Goal: Information Seeking & Learning: Learn about a topic

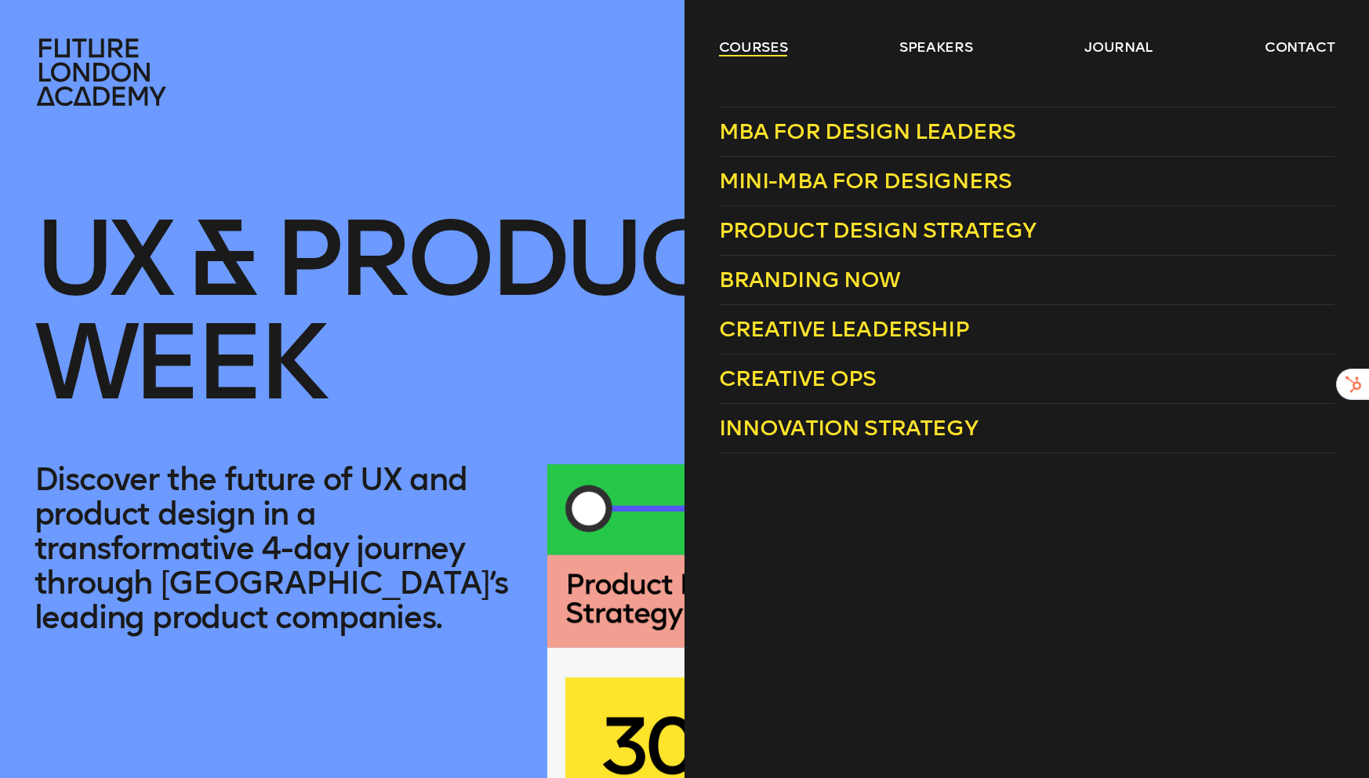
click at [744, 52] on link "courses" at bounding box center [753, 47] width 69 height 19
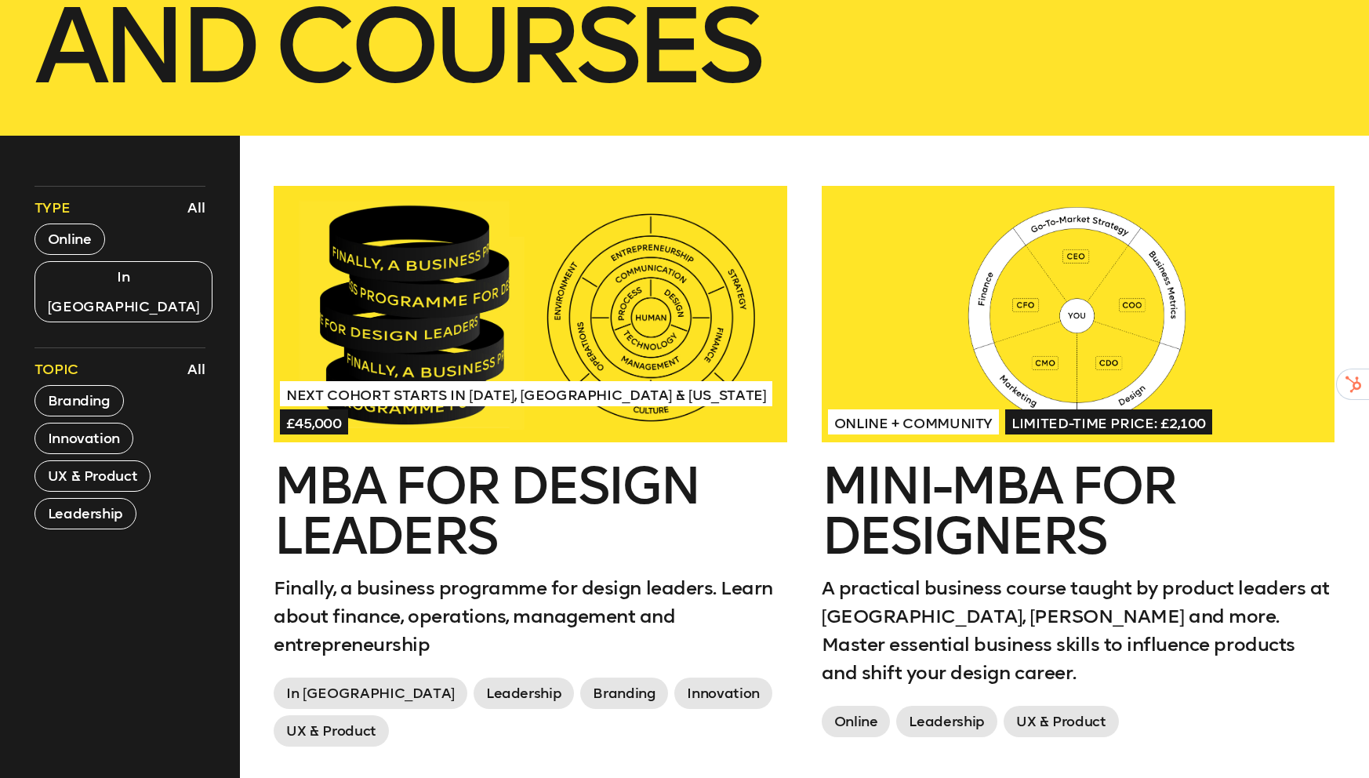
scroll to position [581, 0]
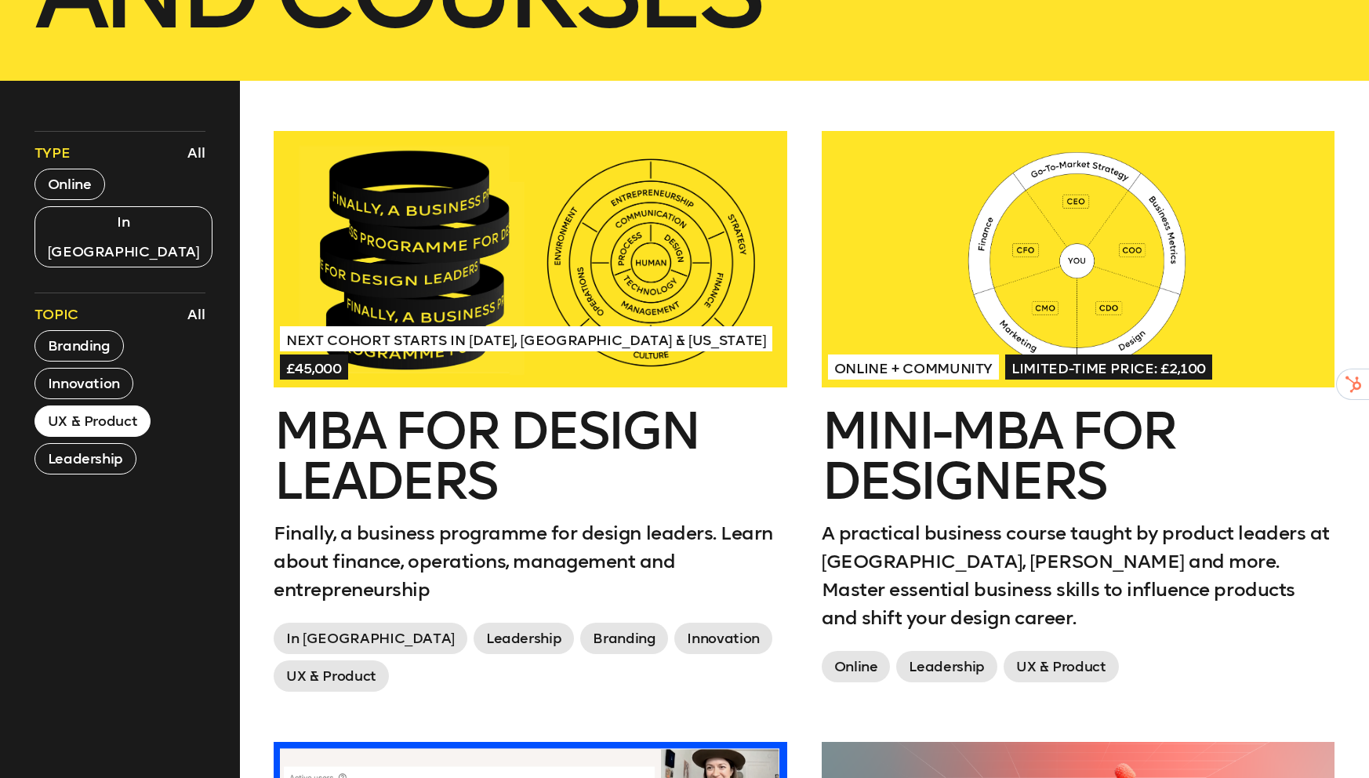
click at [108, 405] on button "UX & Product" at bounding box center [93, 420] width 117 height 31
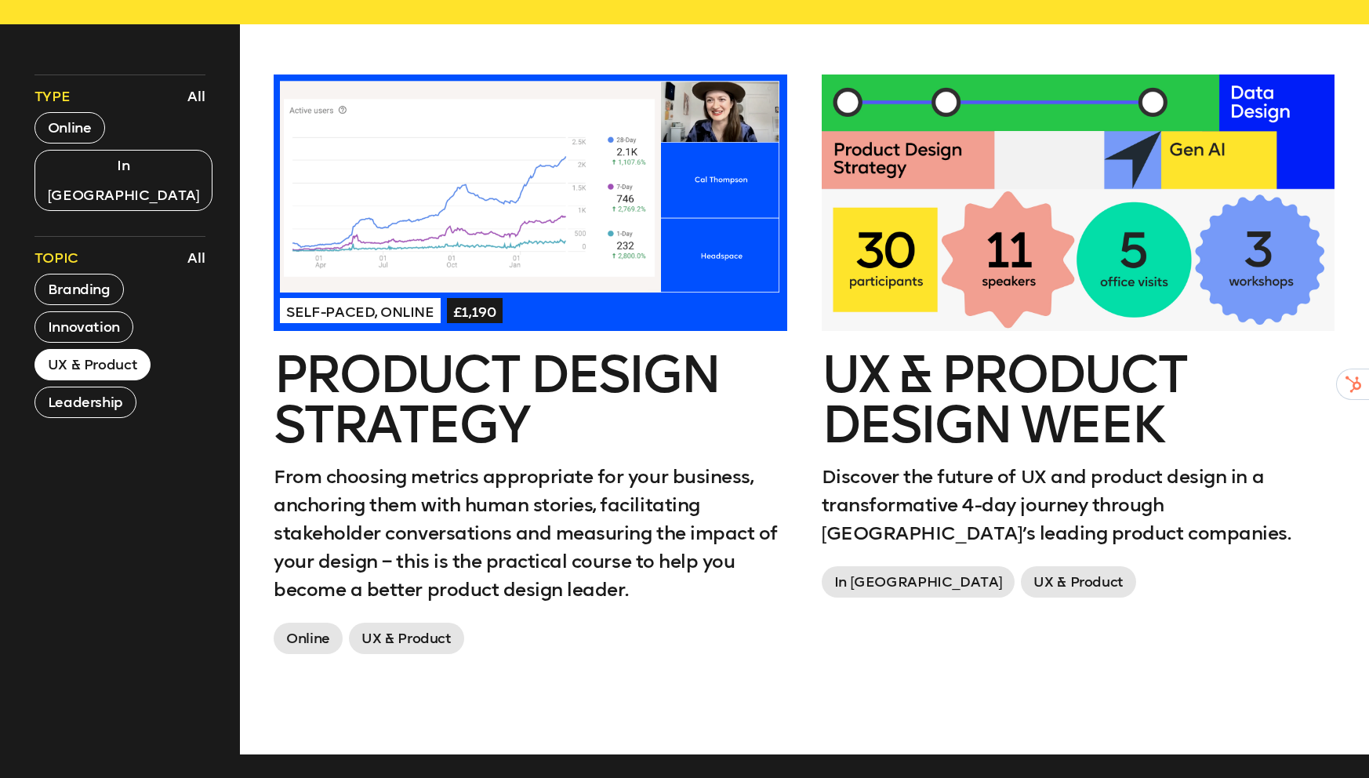
scroll to position [639, 0]
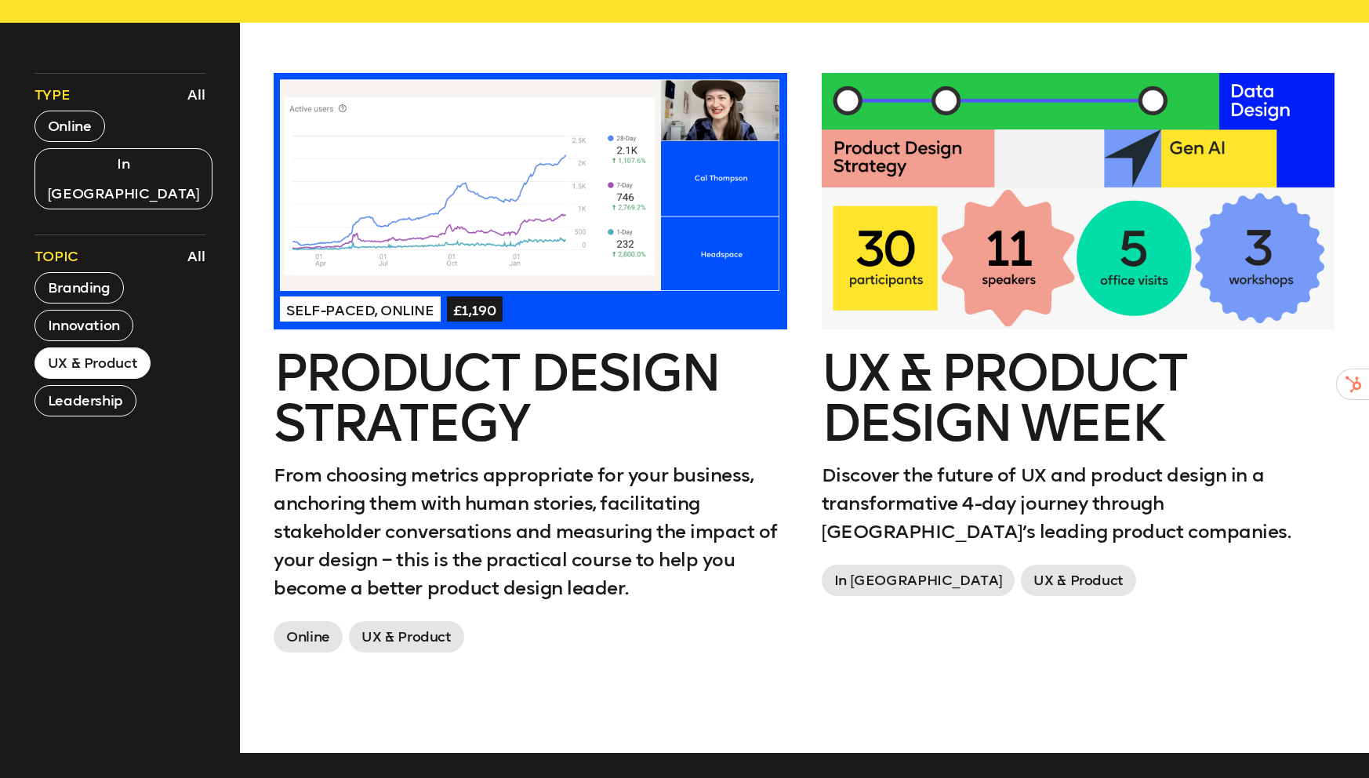
click at [965, 272] on div at bounding box center [1079, 201] width 514 height 256
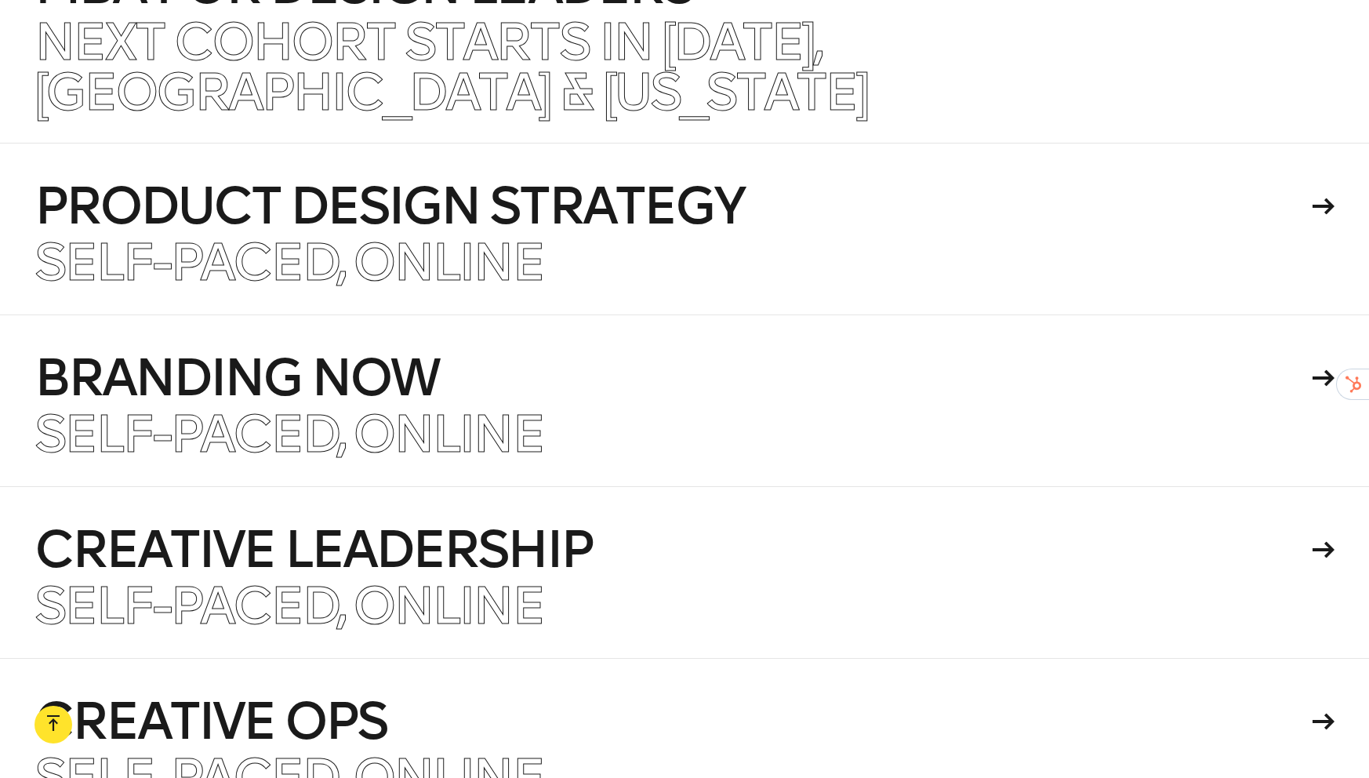
scroll to position [10004, 0]
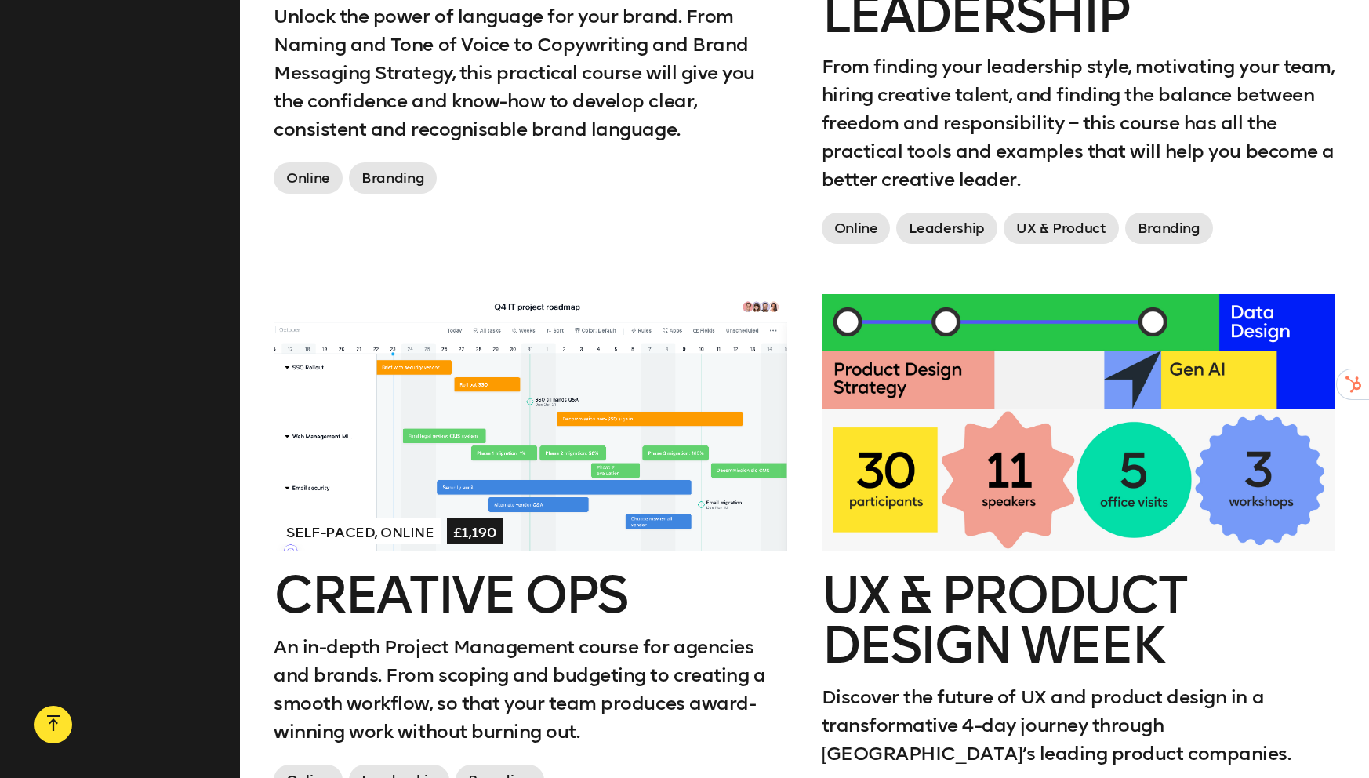
scroll to position [2514, 0]
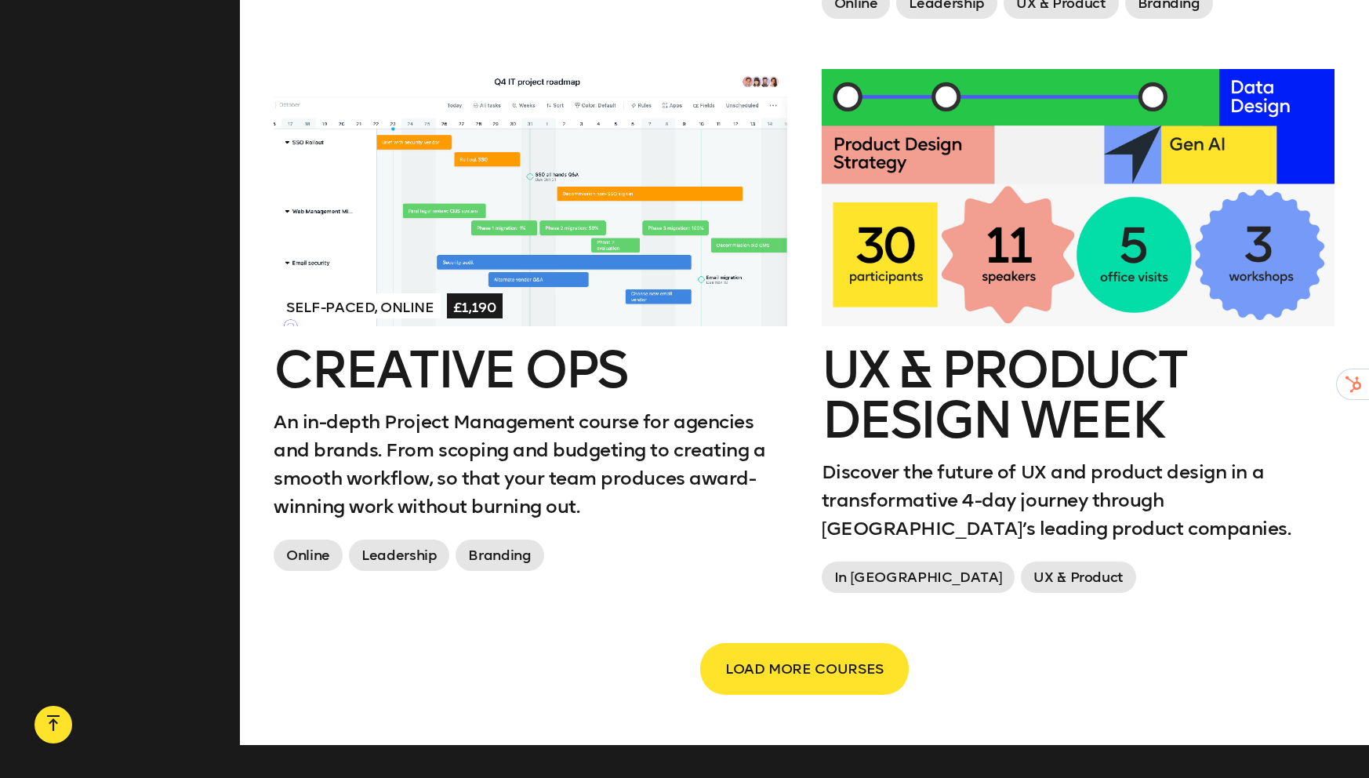
click at [490, 384] on h2 "Creative Ops" at bounding box center [531, 370] width 514 height 50
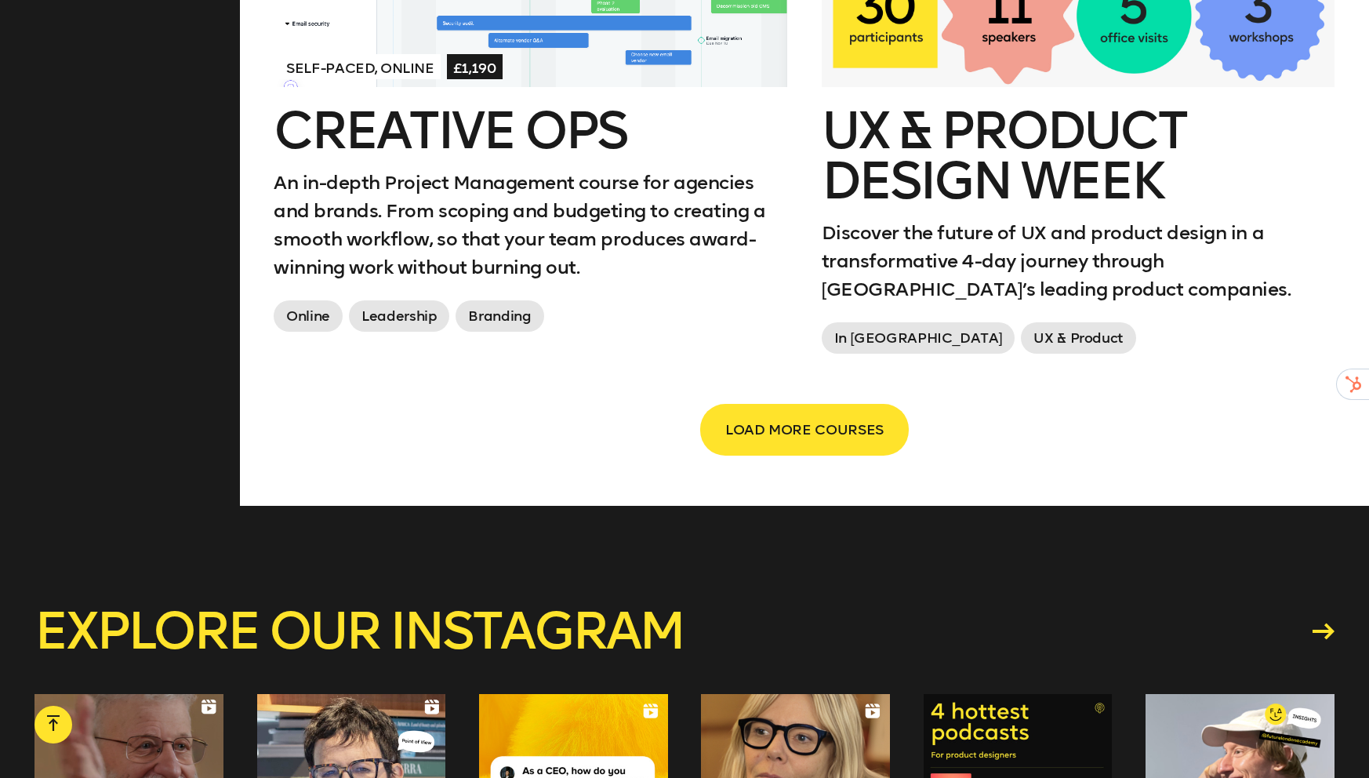
scroll to position [2755, 0]
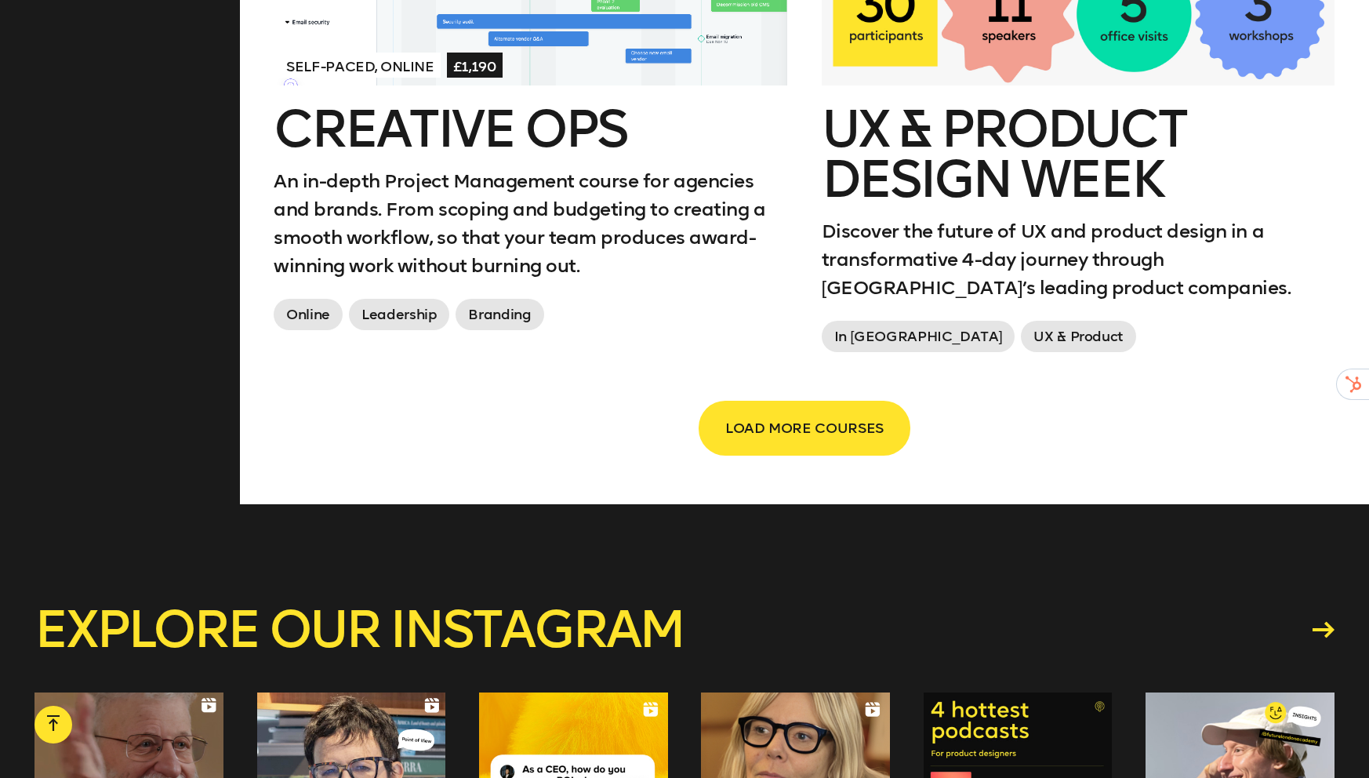
click at [752, 443] on button "LOAD MORE COURSES" at bounding box center [804, 428] width 209 height 52
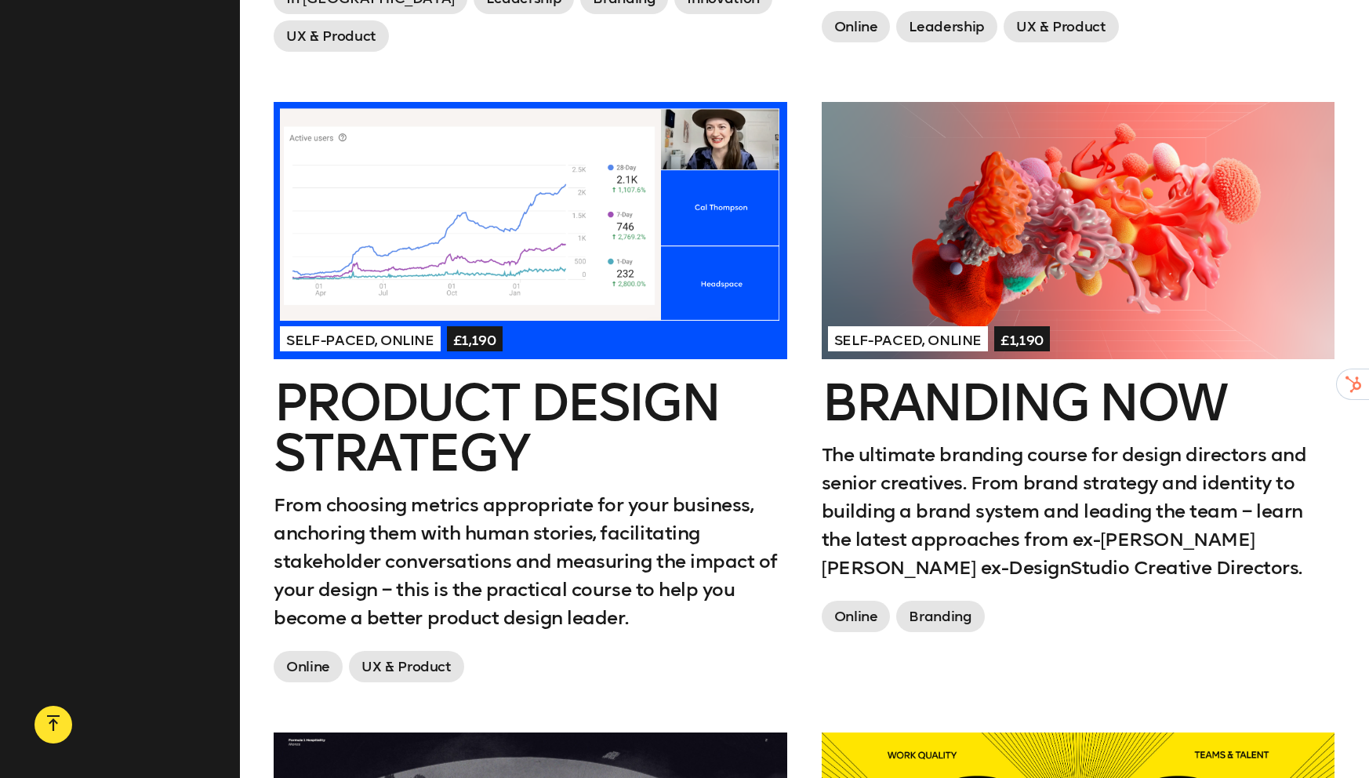
scroll to position [1225, 0]
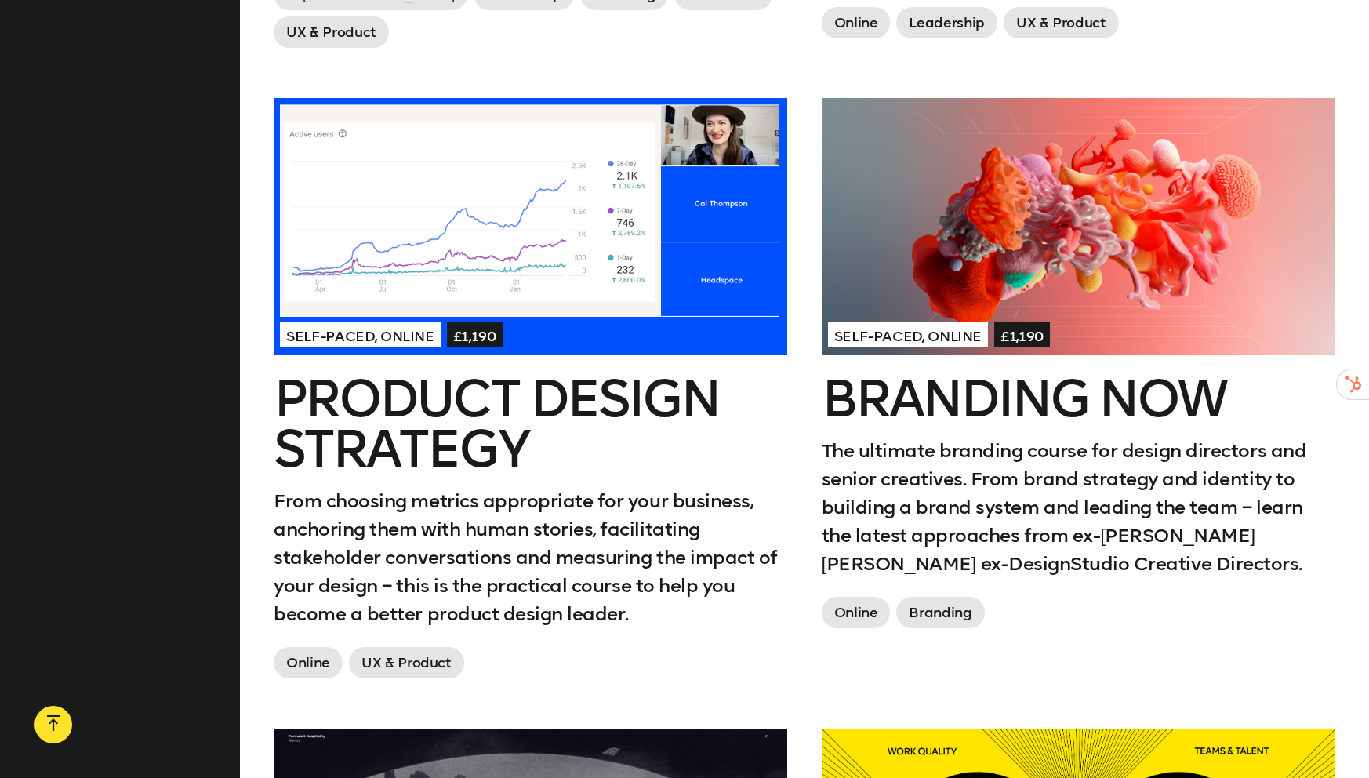
click at [437, 440] on h2 "Product Design Strategy" at bounding box center [531, 424] width 514 height 100
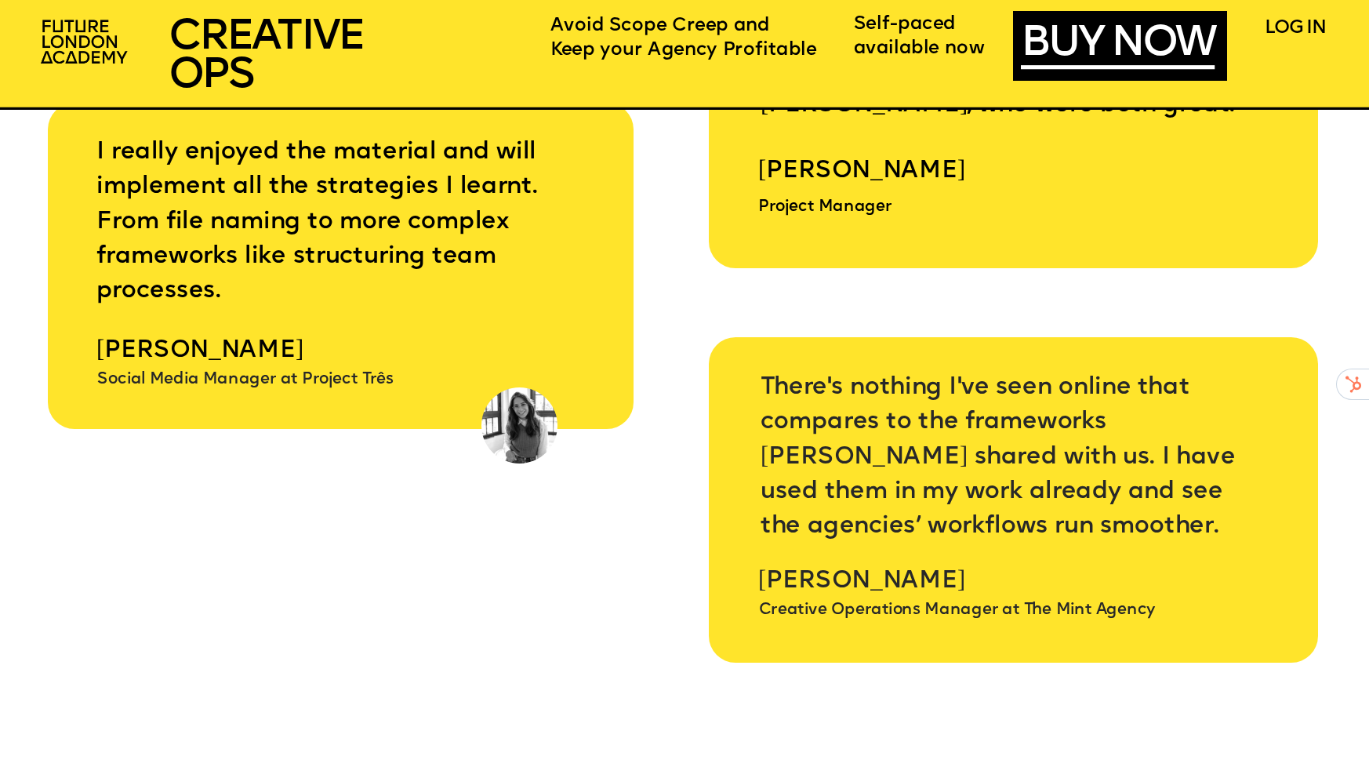
scroll to position [7495, 0]
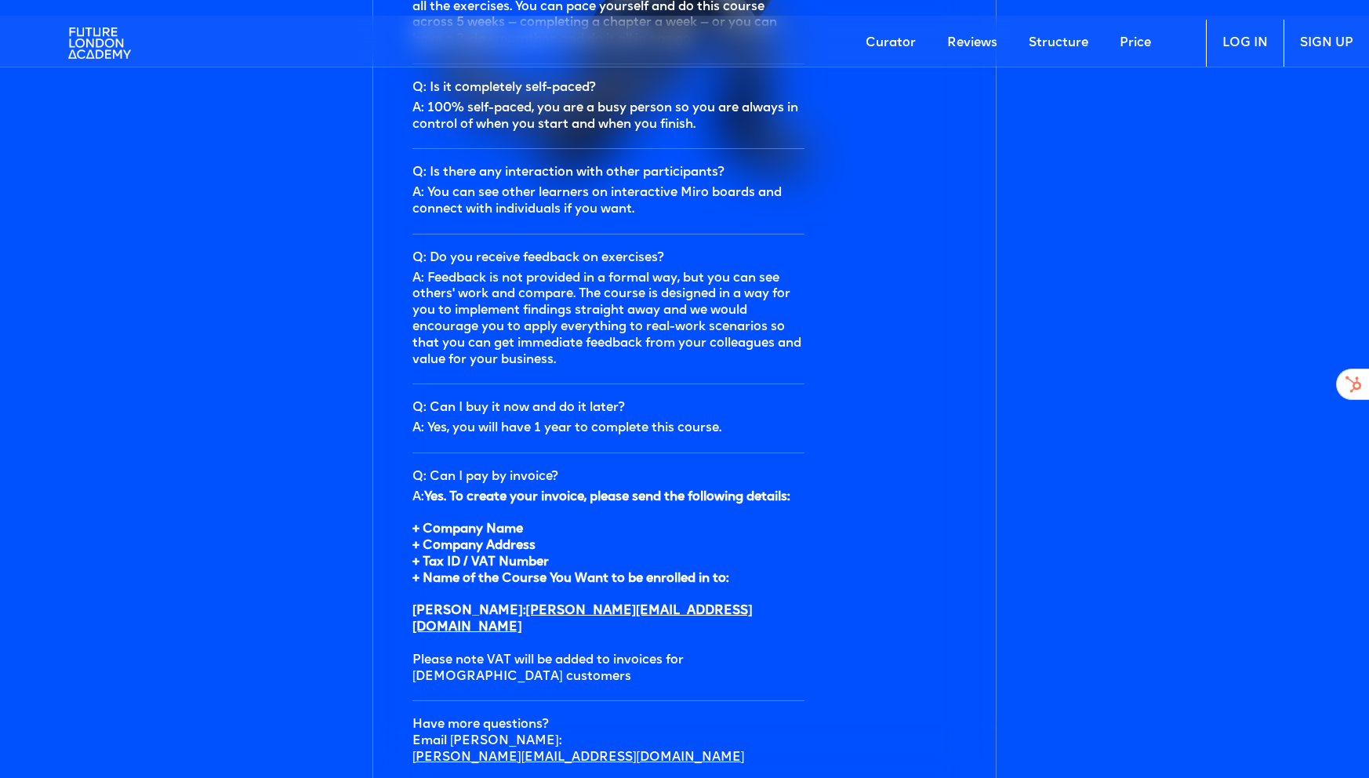
scroll to position [4995, 0]
